Goal: Task Accomplishment & Management: Manage account settings

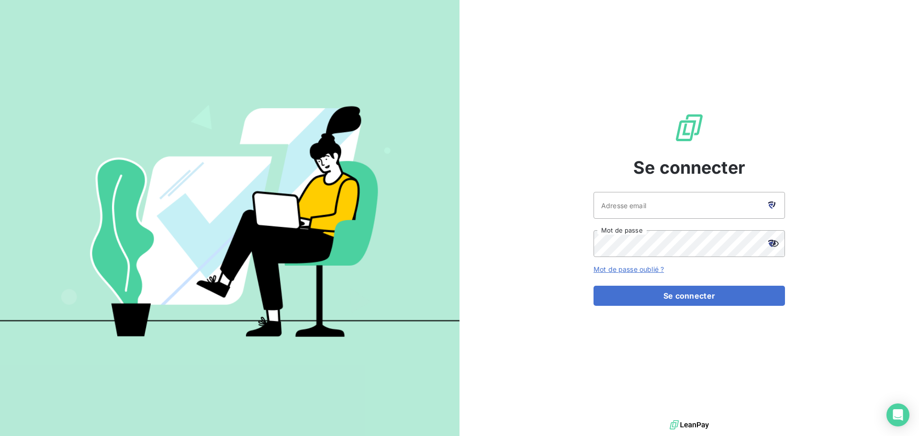
click at [774, 202] on icon at bounding box center [772, 205] width 7 height 7
click at [680, 204] on input "Adresse email" at bounding box center [690, 205] width 192 height 27
click at [534, 249] on div "Se connecter Adresse email Mot de passe Mot de passe oublié ? Se connecter" at bounding box center [690, 209] width 460 height 418
click at [636, 200] on input "Adresse email" at bounding box center [690, 205] width 192 height 27
click at [771, 207] on icon at bounding box center [771, 206] width 5 height 5
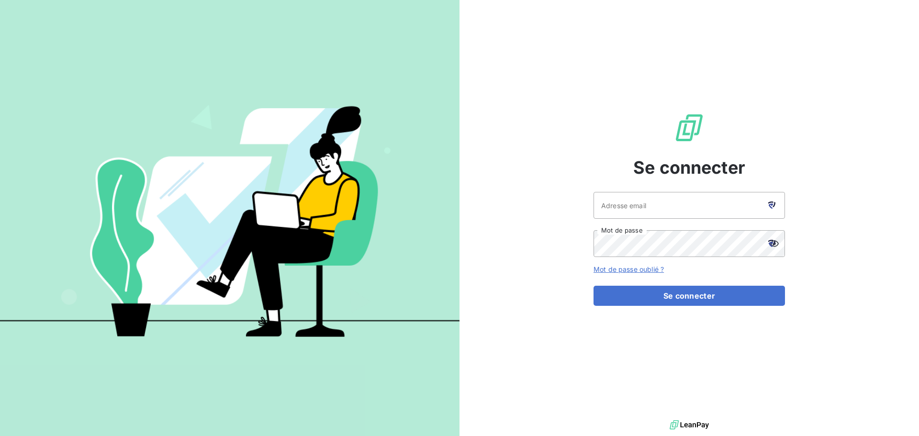
type input "[EMAIL_ADDRESS][DOMAIN_NAME]"
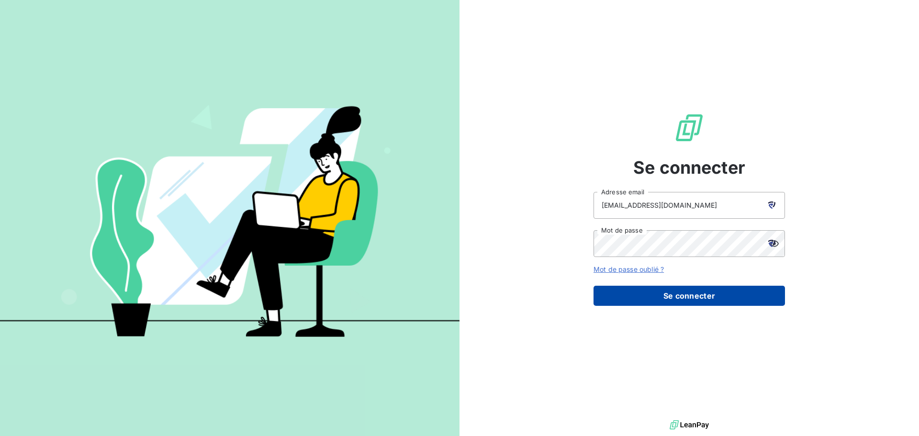
click at [685, 295] on button "Se connecter" at bounding box center [690, 296] width 192 height 20
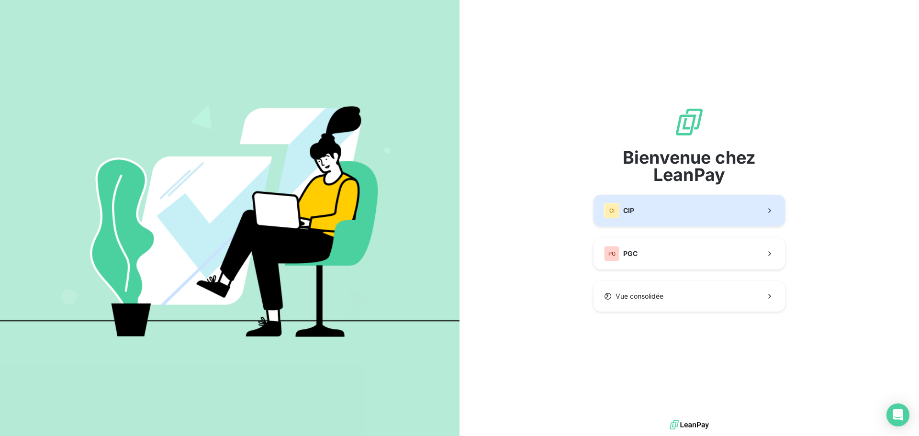
click at [672, 213] on button "CI CIP" at bounding box center [690, 211] width 192 height 32
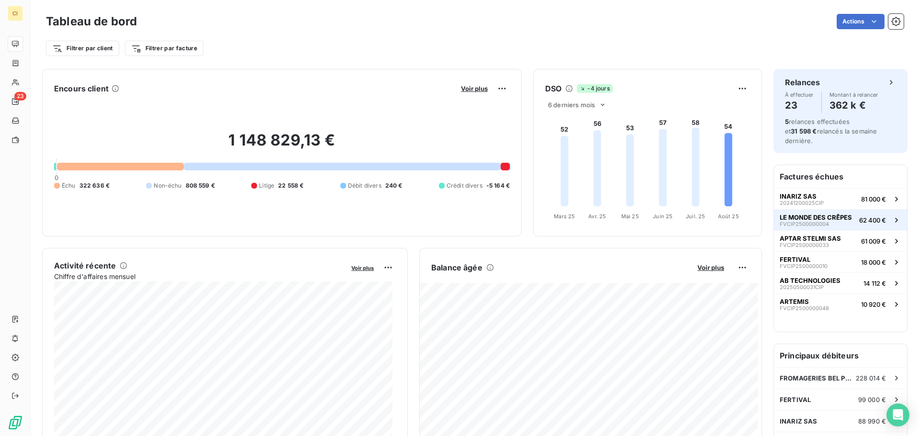
click at [860, 216] on span "62 400 €" at bounding box center [873, 220] width 27 height 8
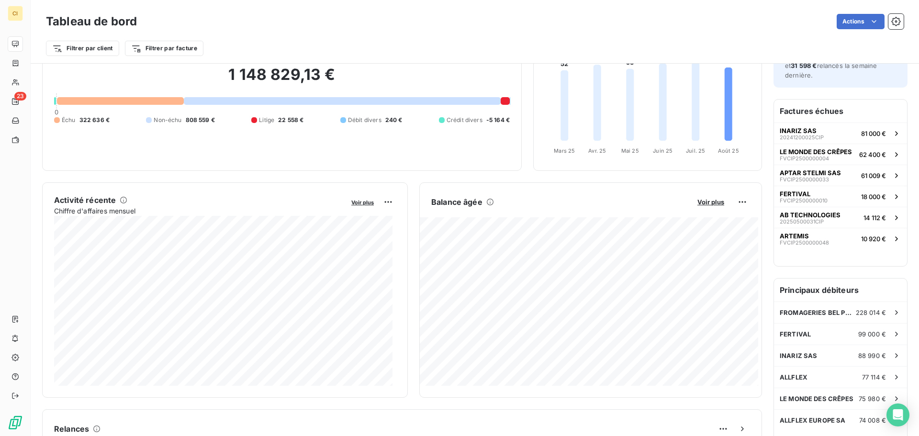
scroll to position [49, 0]
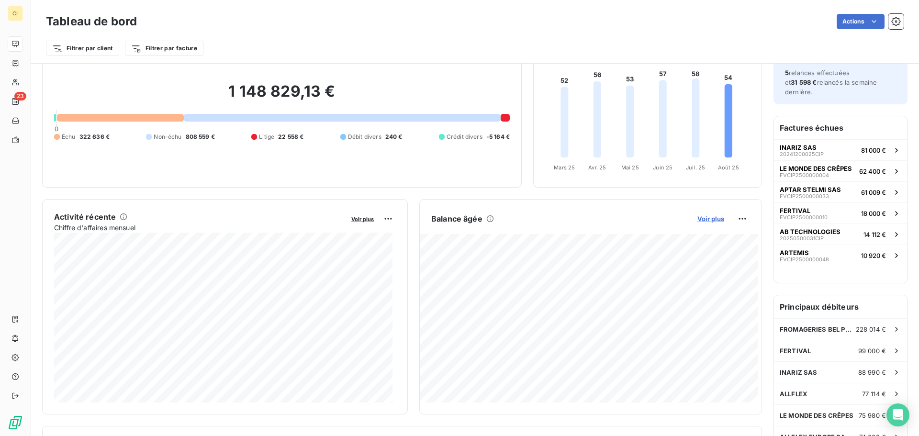
click at [698, 216] on span "Voir plus" at bounding box center [711, 219] width 27 height 8
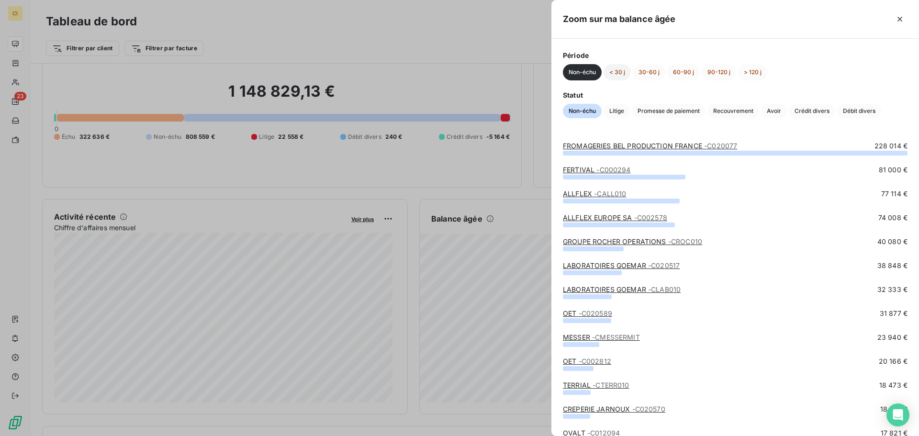
click at [614, 76] on button "< 30 j" at bounding box center [617, 72] width 27 height 16
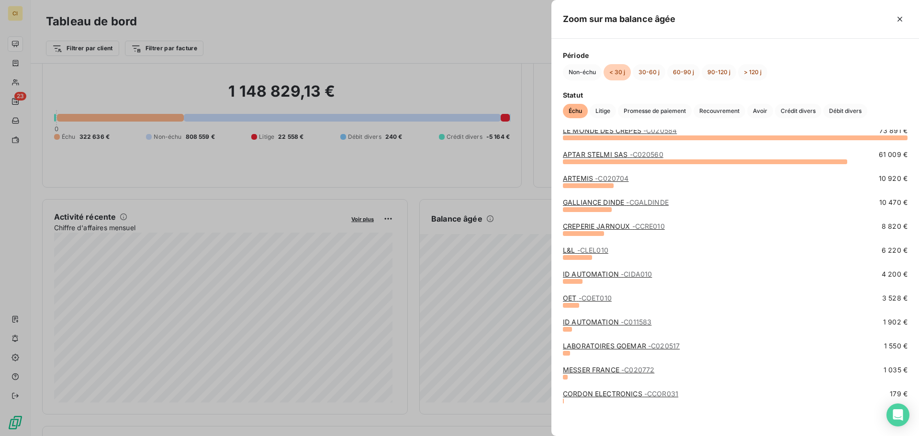
scroll to position [0, 0]
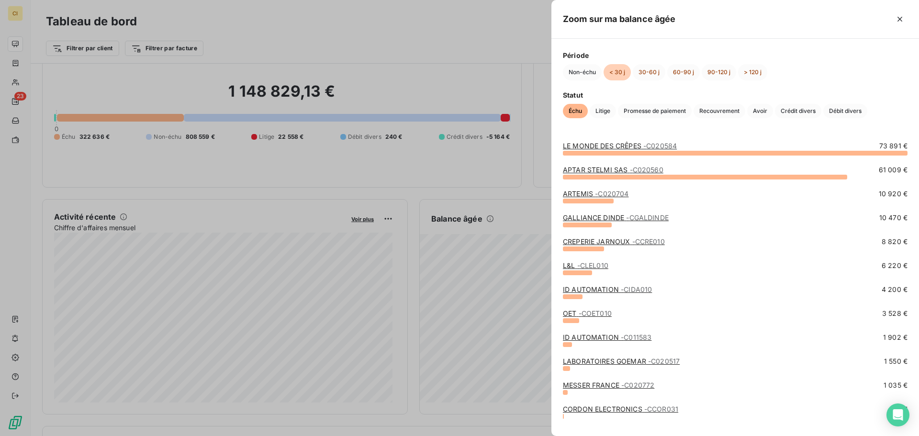
click at [612, 146] on link "LE MONDE DES CRÊPES - C020584" at bounding box center [620, 146] width 114 height 8
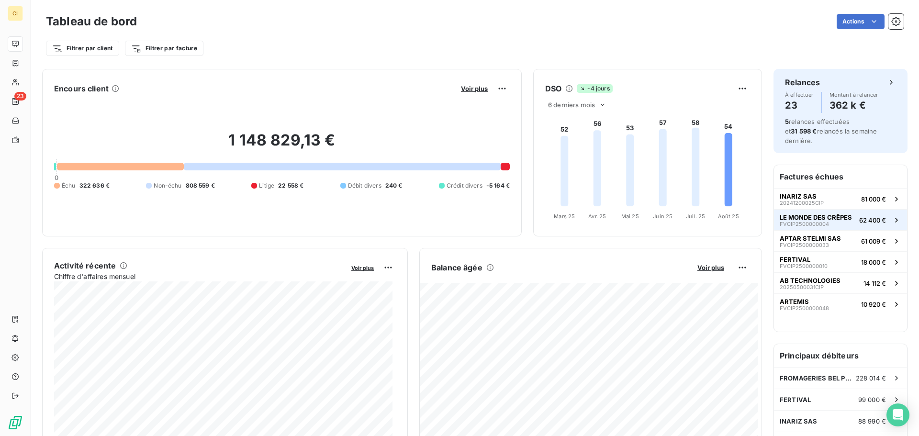
click at [808, 221] on span "FVCIP2500000004" at bounding box center [804, 224] width 49 height 6
click at [711, 267] on span "Voir plus" at bounding box center [711, 268] width 27 height 8
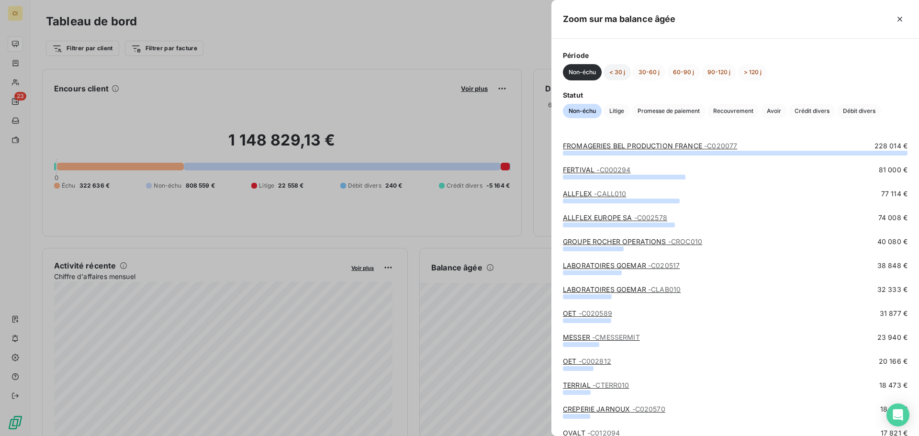
click at [613, 70] on button "< 30 j" at bounding box center [617, 72] width 27 height 16
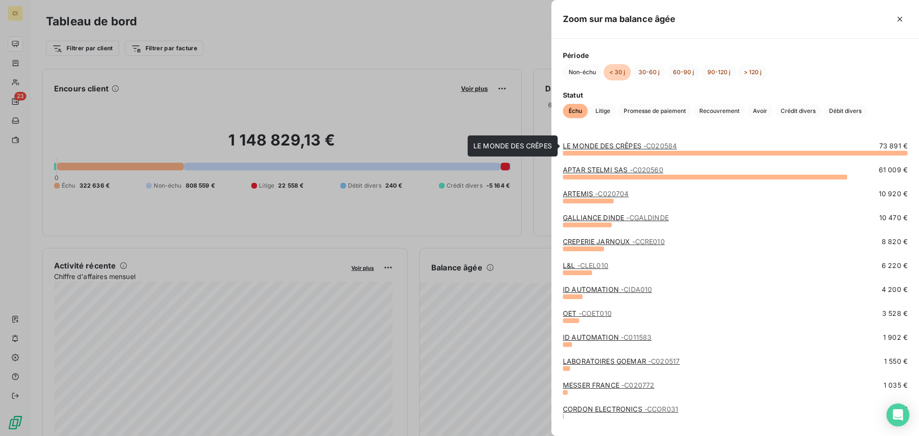
click at [610, 147] on link "LE MONDE DES CRÊPES - C020584" at bounding box center [620, 146] width 114 height 8
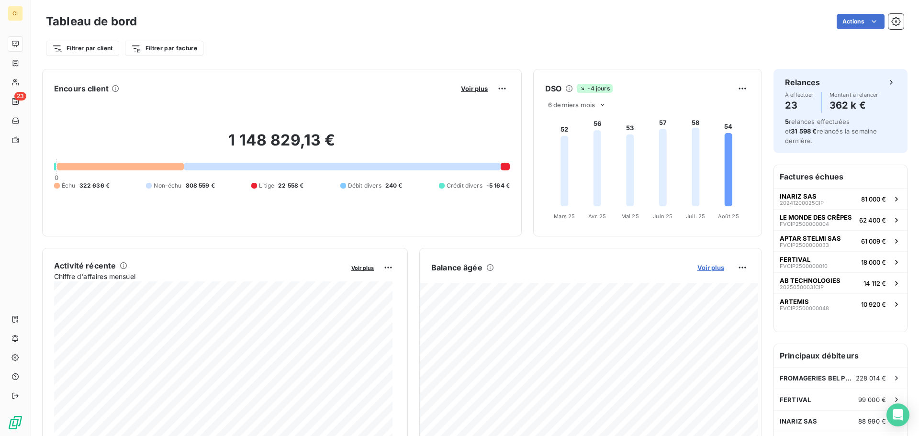
click at [701, 269] on span "Voir plus" at bounding box center [711, 268] width 27 height 8
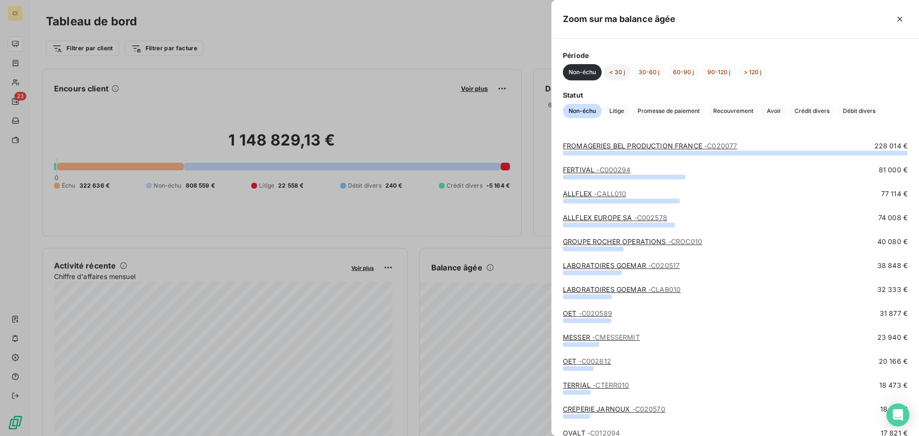
click at [619, 67] on button "< 30 j" at bounding box center [617, 72] width 27 height 16
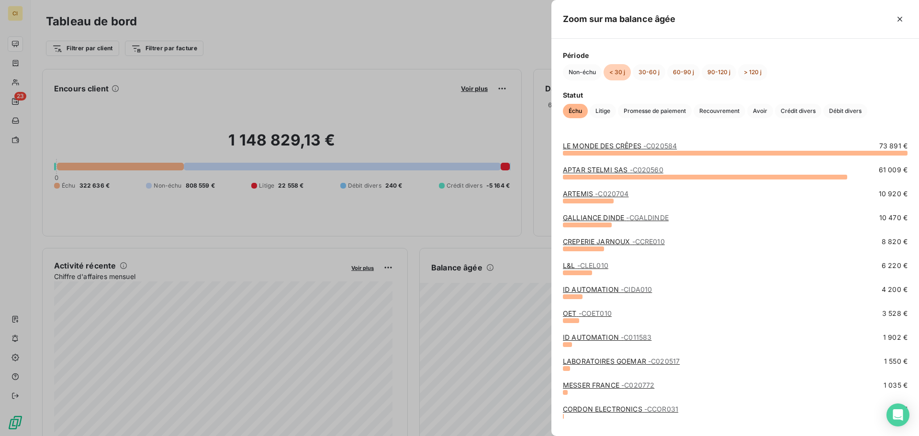
click at [637, 170] on span "- C020560" at bounding box center [647, 170] width 34 height 8
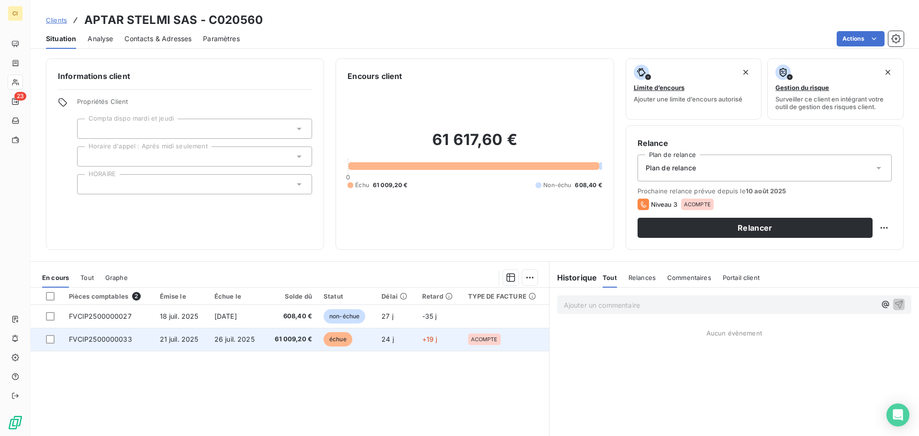
click at [279, 344] on td "61 009,20 €" at bounding box center [291, 339] width 53 height 23
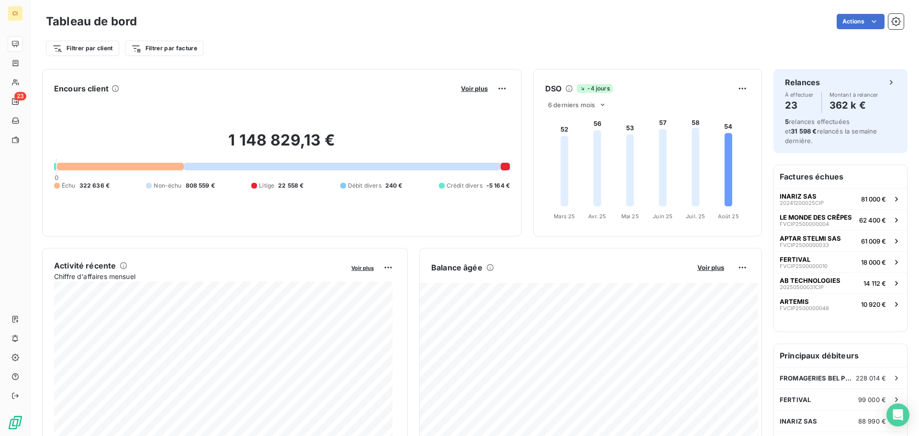
click at [686, 271] on div "Balance âgée Voir plus" at bounding box center [591, 267] width 342 height 15
click at [698, 267] on span "Voir plus" at bounding box center [711, 268] width 27 height 8
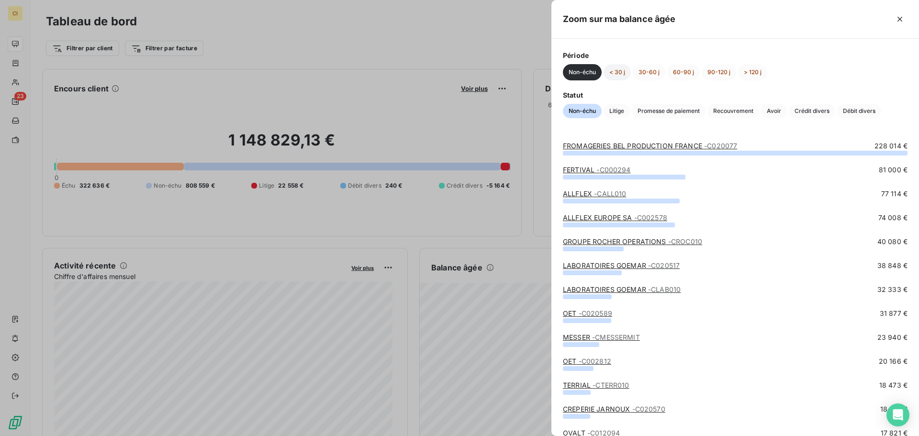
click at [618, 69] on button "< 30 j" at bounding box center [617, 72] width 27 height 16
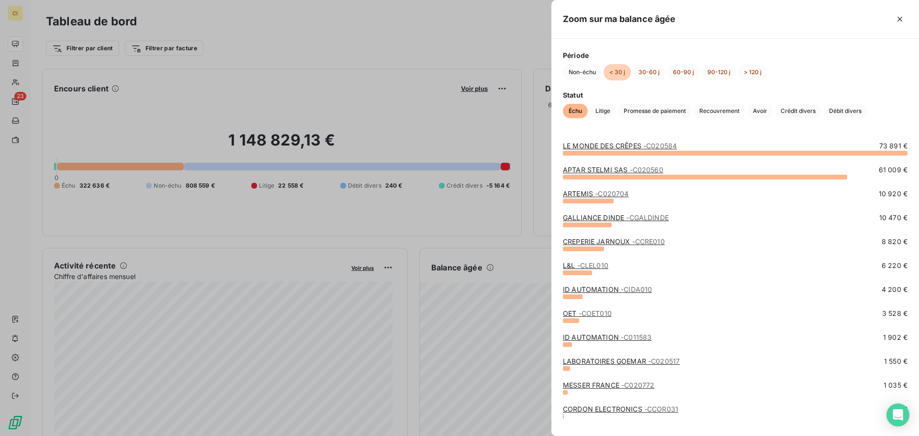
click at [595, 218] on link "GALLIANCE DINDE - CGALDINDE" at bounding box center [616, 218] width 106 height 8
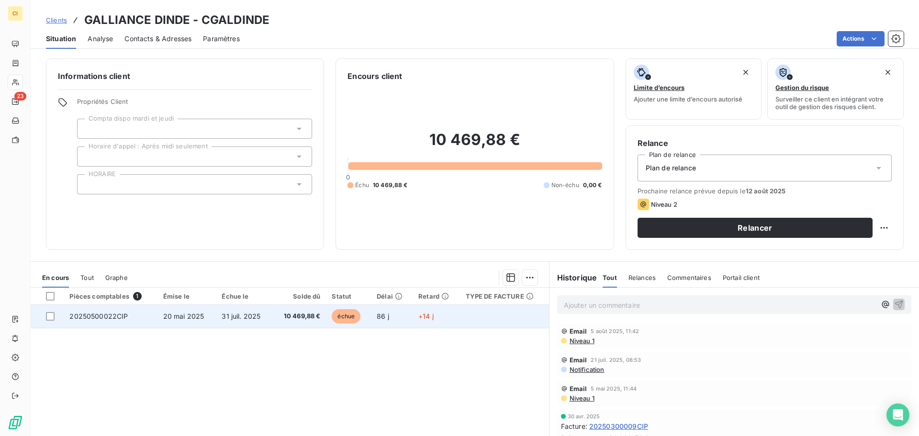
click at [172, 323] on td "20 mai 2025" at bounding box center [187, 316] width 59 height 23
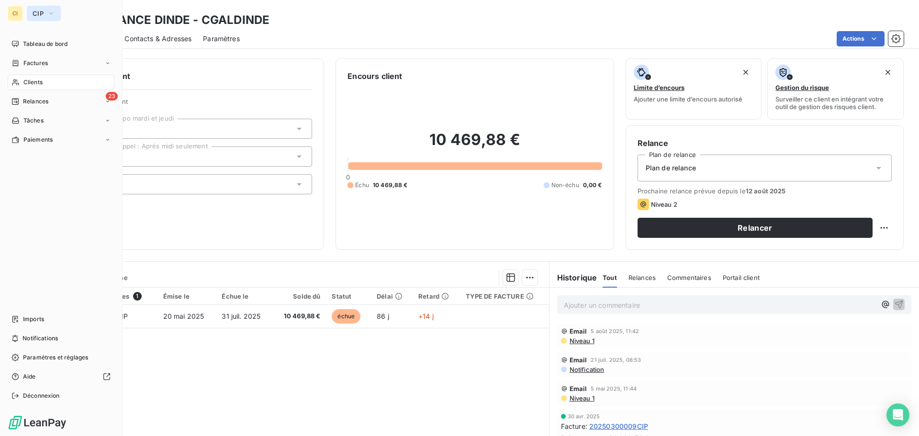
click at [31, 17] on button "CIP" at bounding box center [44, 13] width 34 height 15
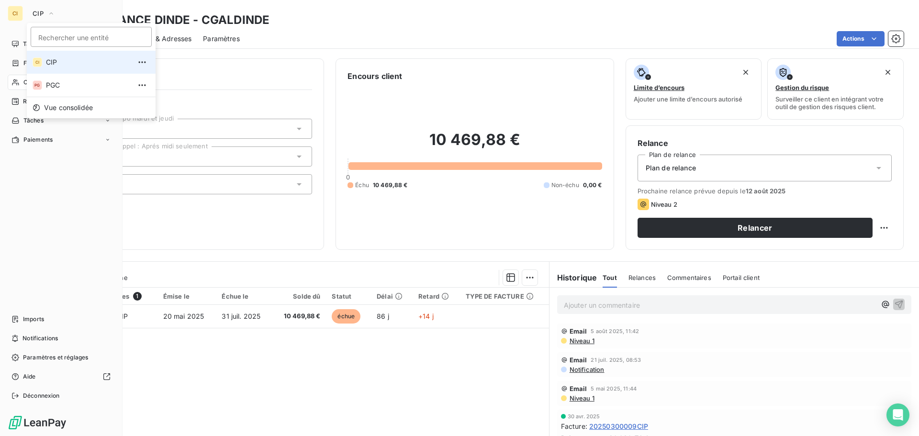
click at [15, 13] on div "CI" at bounding box center [15, 13] width 15 height 15
click at [43, 45] on span "Tableau de bord" at bounding box center [45, 44] width 45 height 9
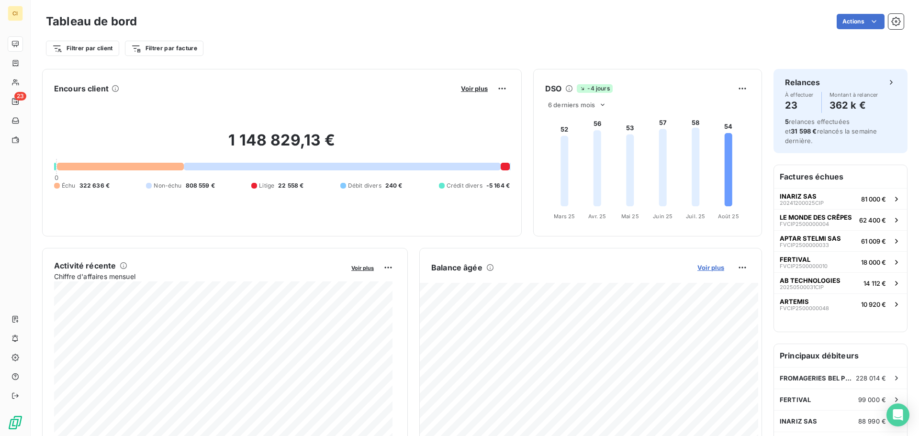
click at [703, 266] on span "Voir plus" at bounding box center [711, 268] width 27 height 8
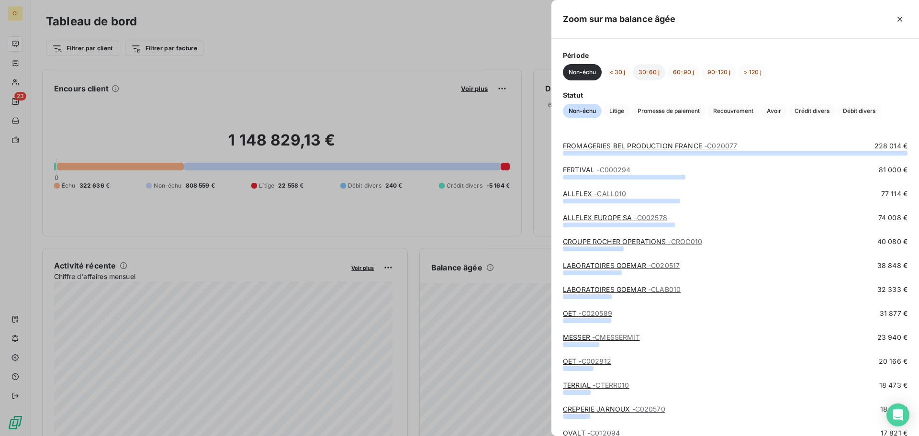
click at [651, 72] on button "30-60 j" at bounding box center [649, 72] width 33 height 16
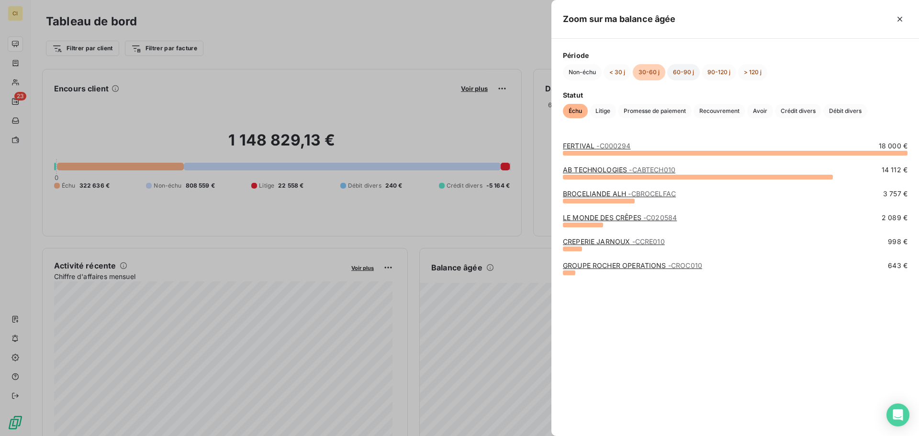
click at [678, 70] on button "60-90 j" at bounding box center [684, 72] width 33 height 16
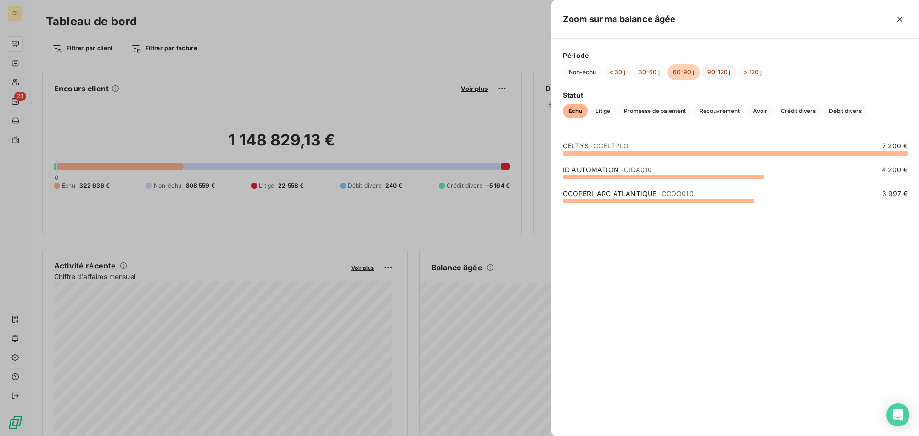
click at [714, 72] on button "90-120 j" at bounding box center [719, 72] width 34 height 16
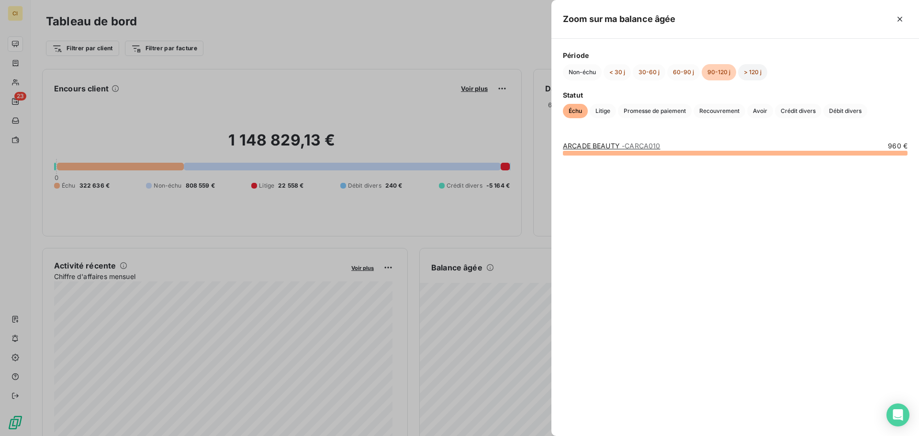
click at [754, 72] on button "> 120 j" at bounding box center [752, 72] width 29 height 16
click at [722, 76] on button "90-120 j" at bounding box center [719, 72] width 34 height 16
click at [749, 70] on button "> 120 j" at bounding box center [752, 72] width 29 height 16
click at [682, 72] on button "60-90 j" at bounding box center [684, 72] width 33 height 16
